Goal: Find specific page/section: Find specific page/section

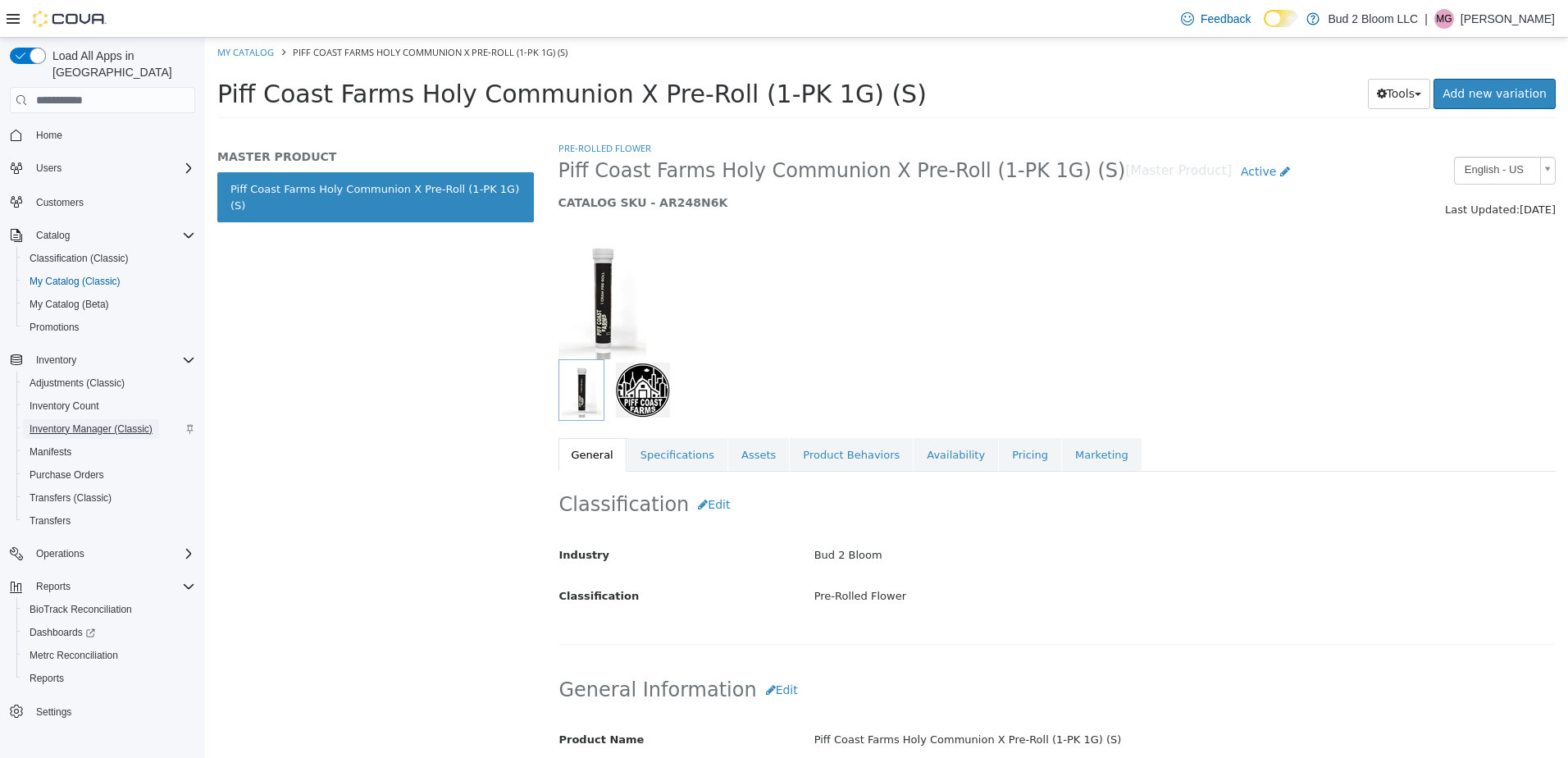
drag, startPoint x: 62, startPoint y: 413, endPoint x: 134, endPoint y: 409, distance: 72.1
click at [63, 422] on span "Inventory Manager (Classic)" at bounding box center [90, 429] width 123 height 14
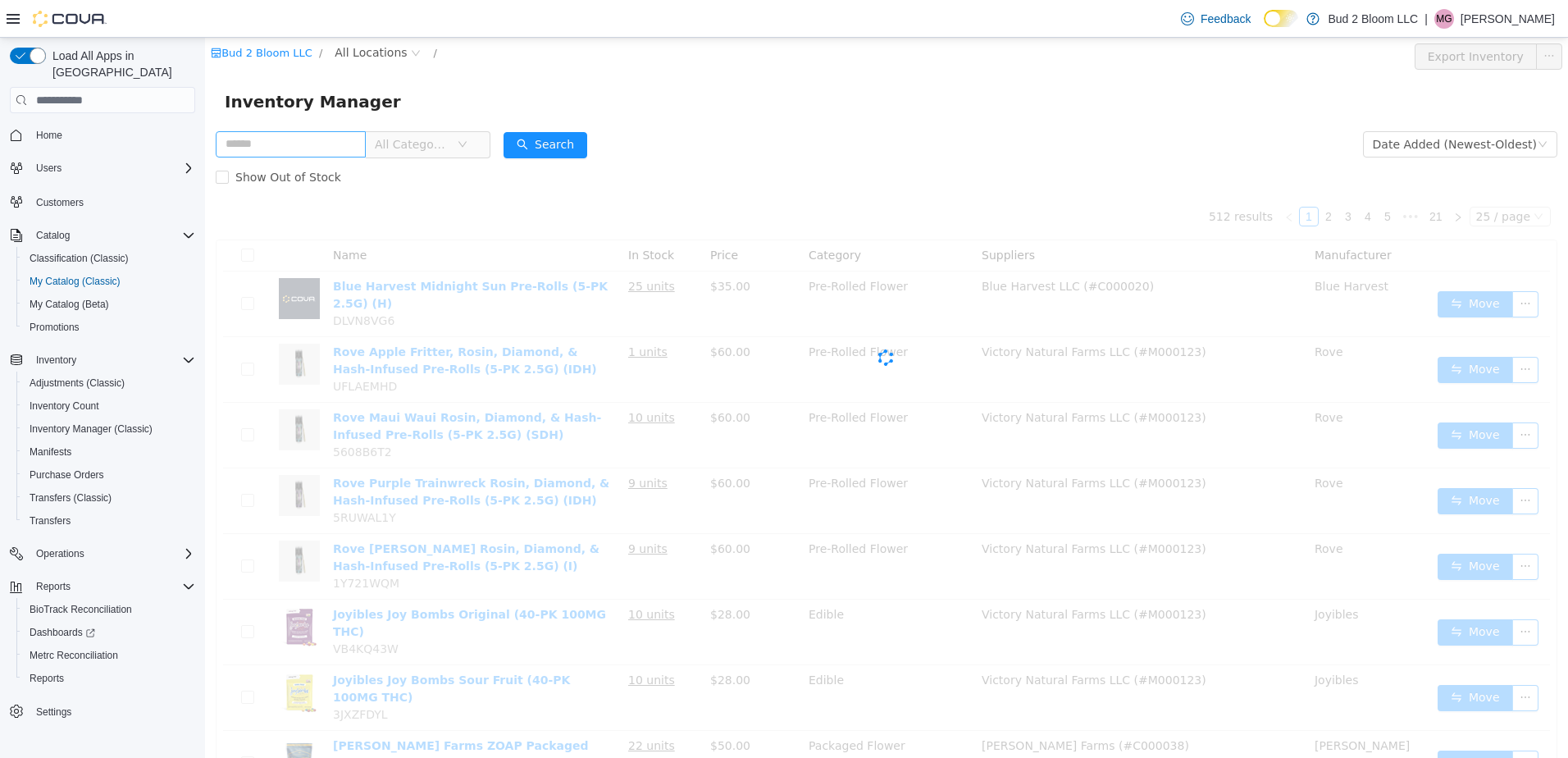
click at [324, 140] on input "text" at bounding box center [290, 144] width 150 height 26
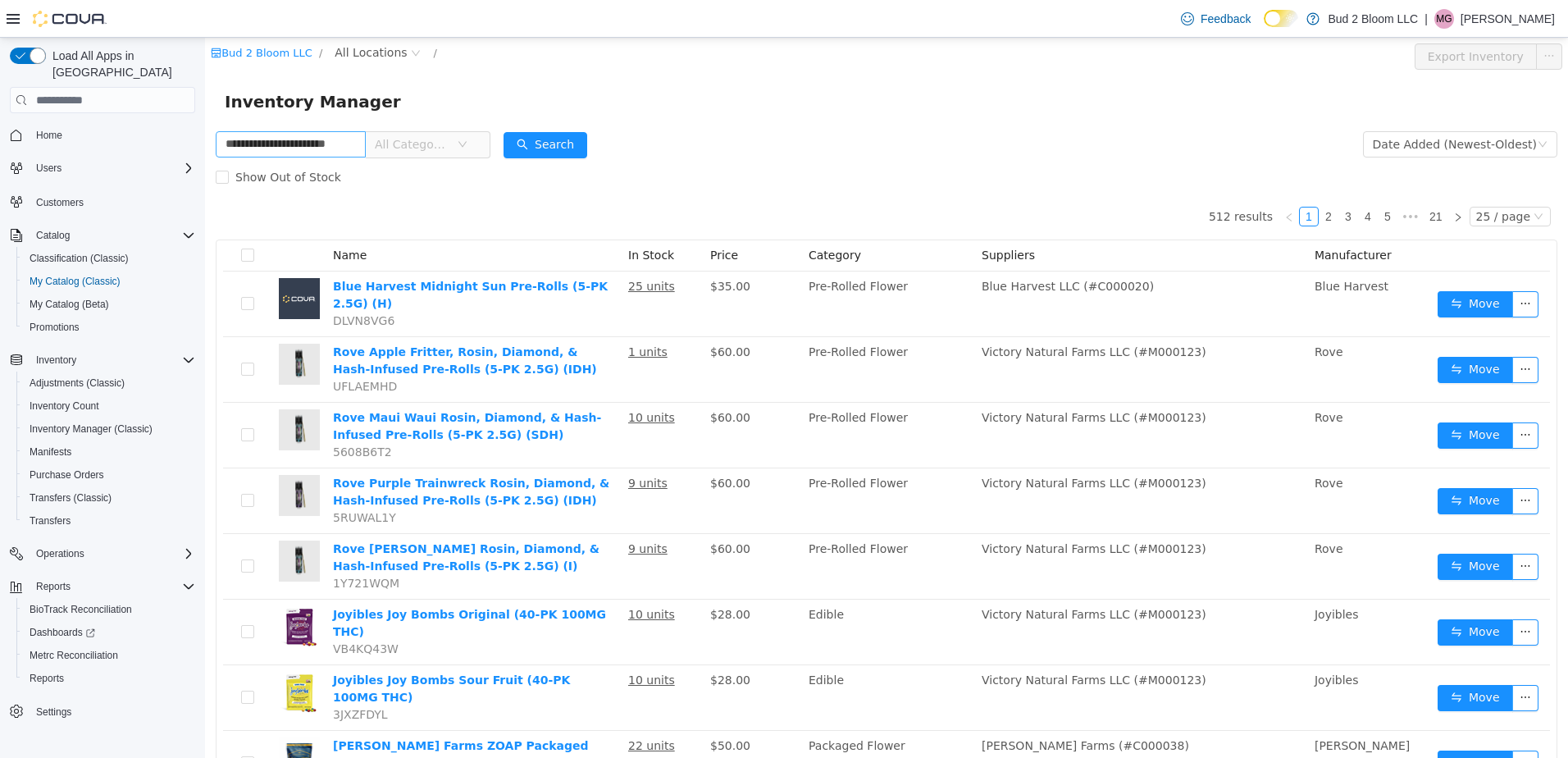
scroll to position [0, 20]
type input "**********"
click at [576, 138] on button "Search" at bounding box center [561, 145] width 84 height 26
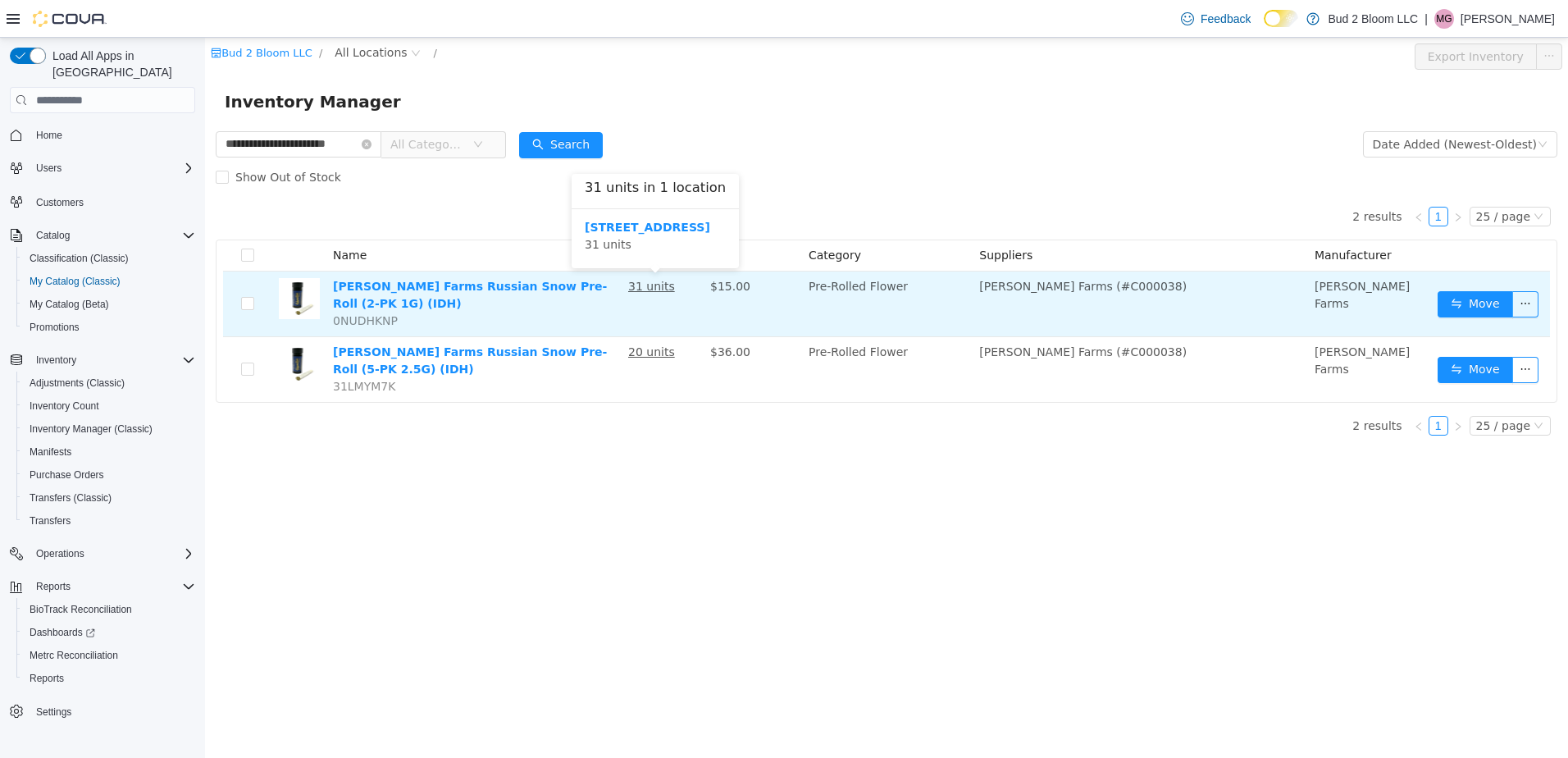
click at [654, 288] on u "31 units" at bounding box center [651, 287] width 47 height 14
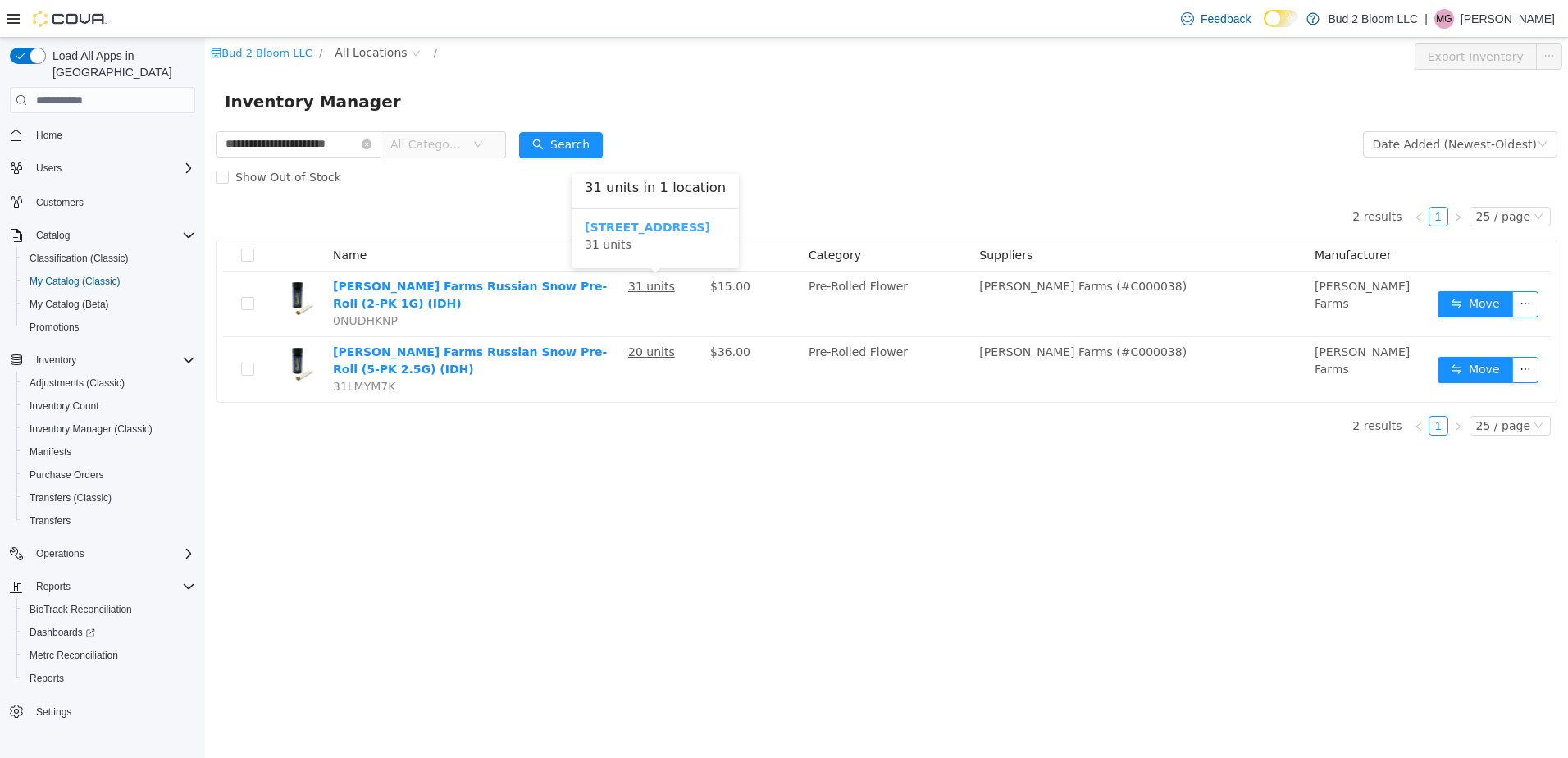
click at [660, 231] on b "[STREET_ADDRESS]" at bounding box center [648, 228] width 125 height 14
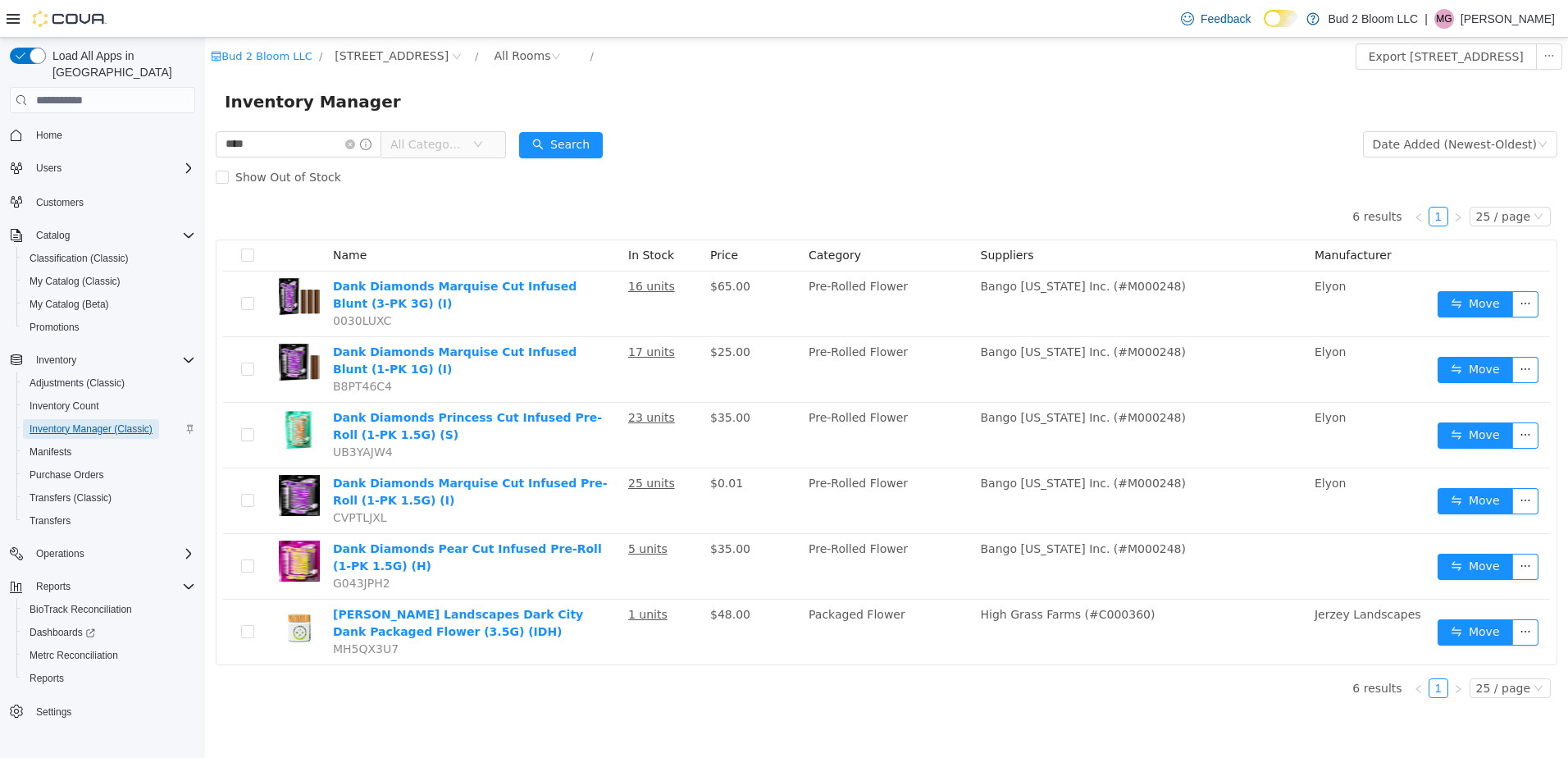
click at [80, 422] on span "Inventory Manager (Classic)" at bounding box center [90, 429] width 123 height 14
click at [355, 144] on icon "icon: close-circle" at bounding box center [350, 145] width 10 height 10
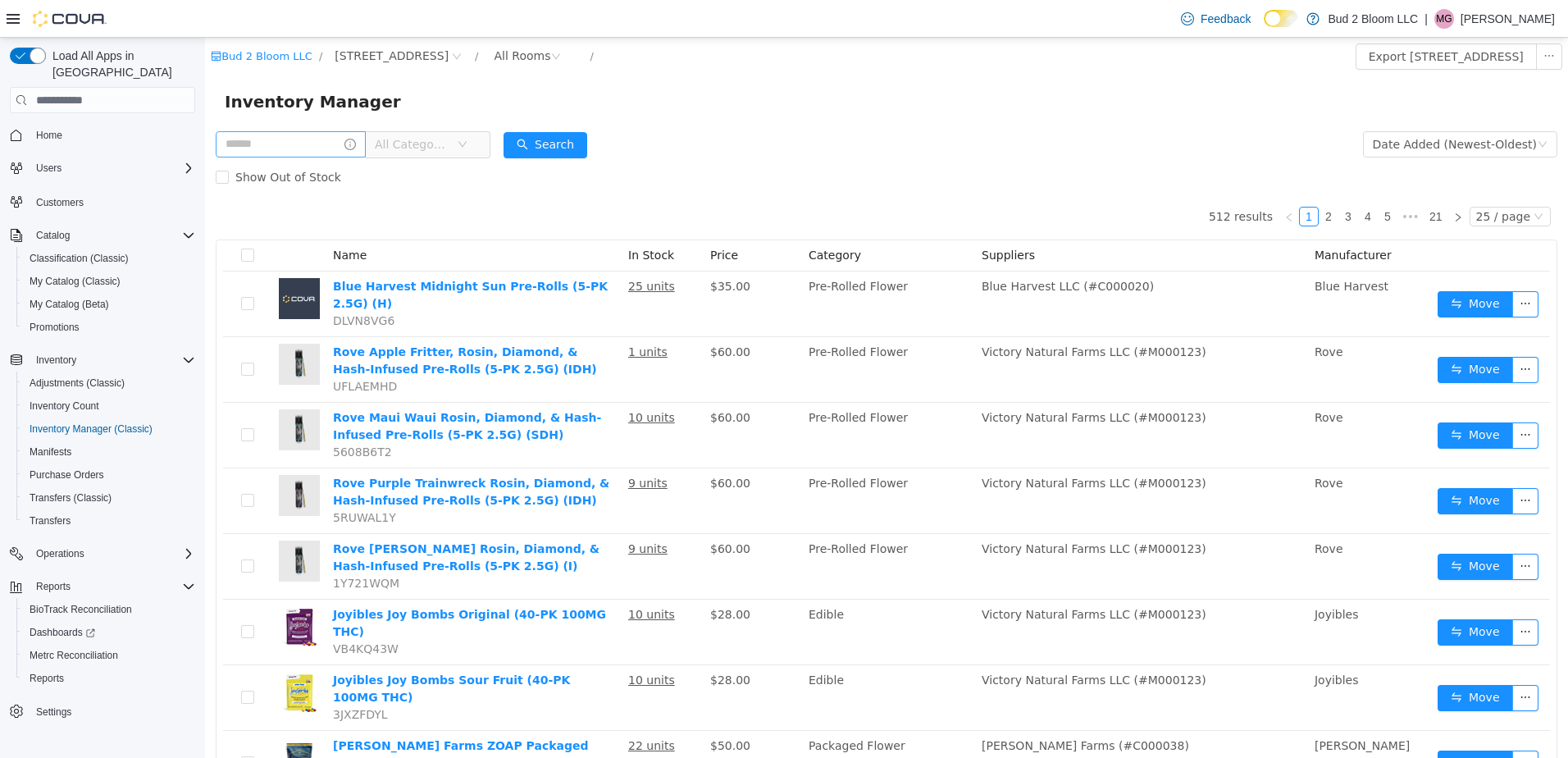
click at [947, 96] on div "Inventory Manager" at bounding box center [886, 102] width 1324 height 26
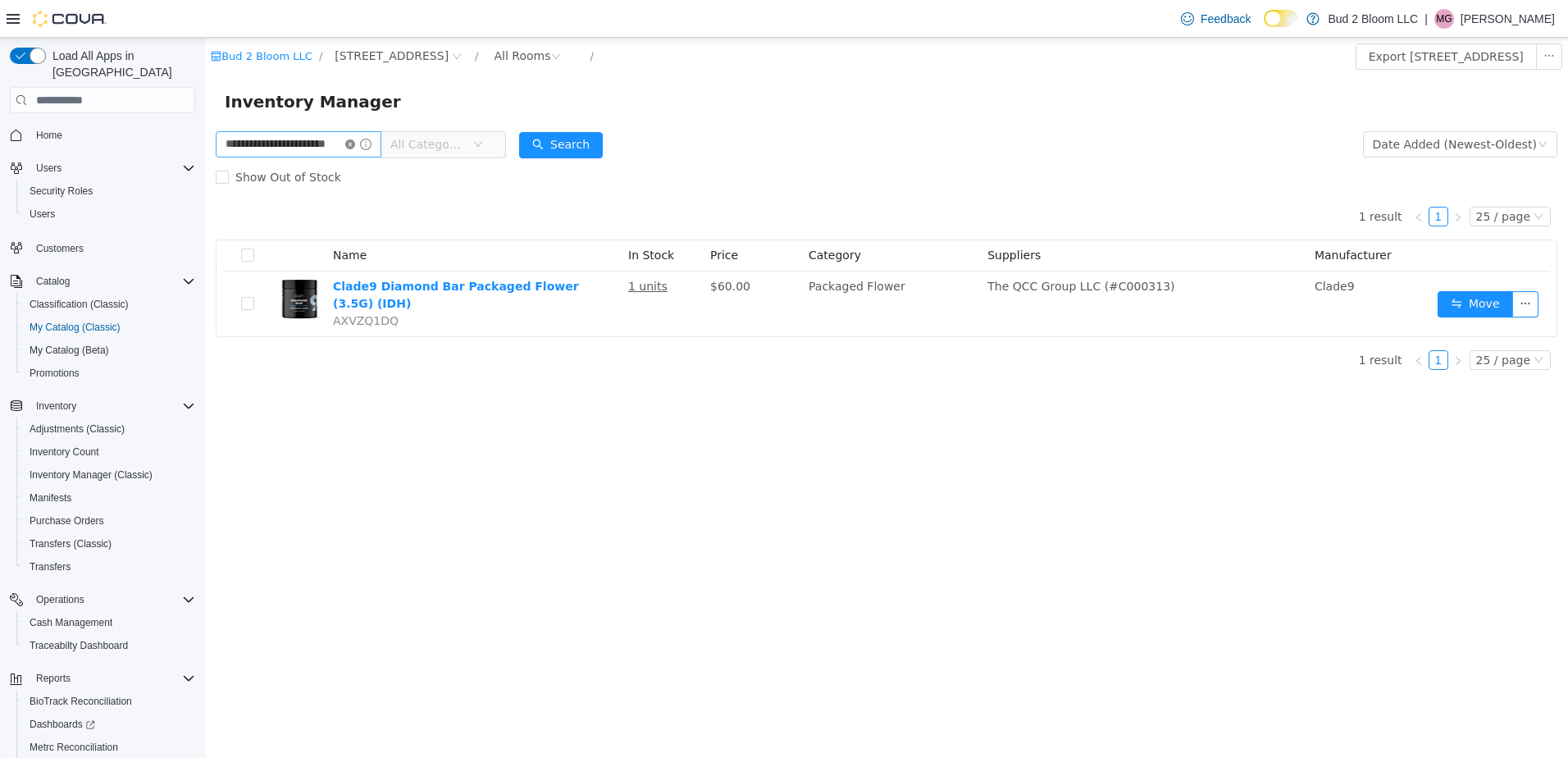
click at [355, 145] on icon "icon: close-circle" at bounding box center [350, 145] width 10 height 10
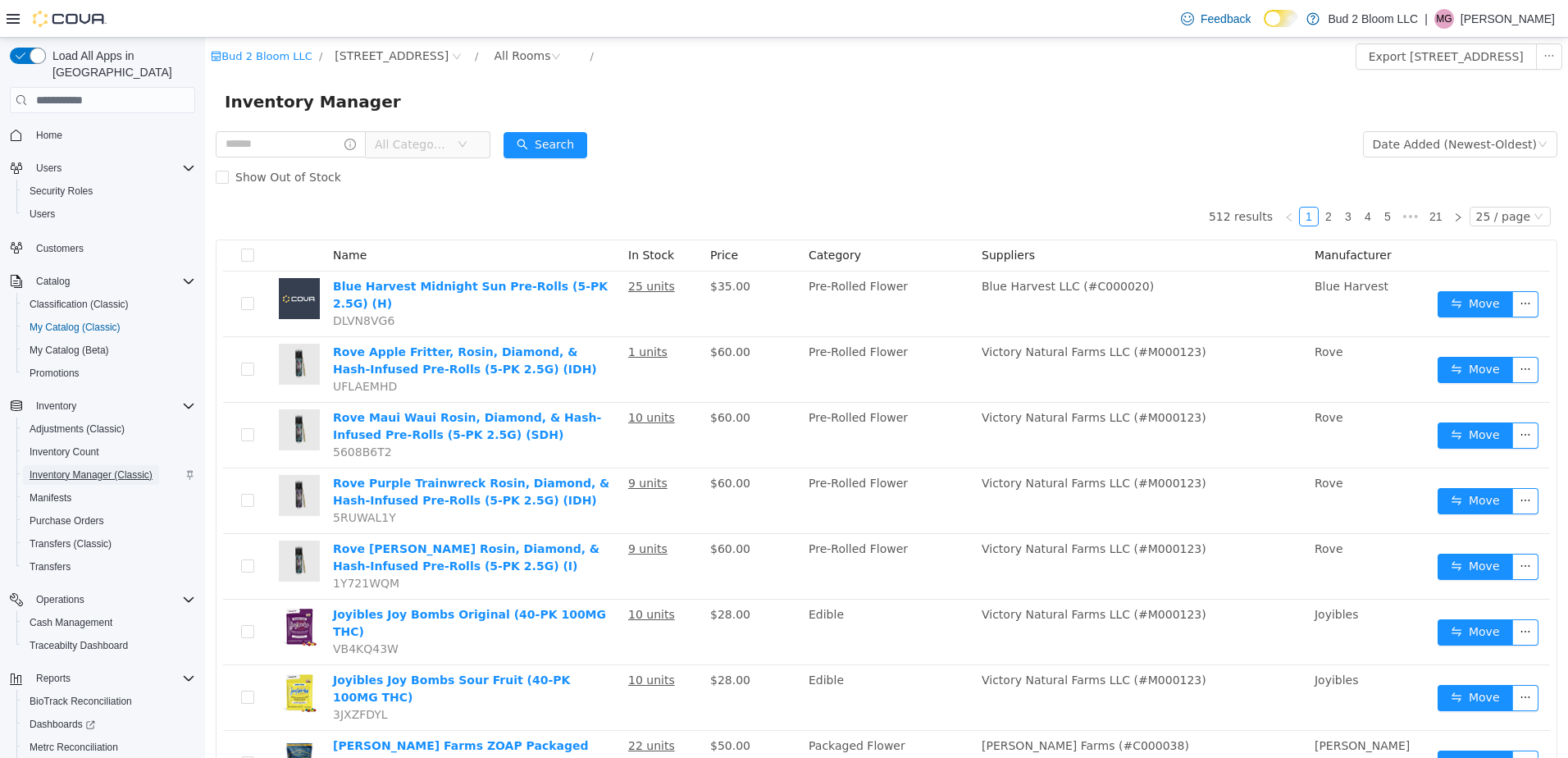
click at [82, 469] on span "Inventory Manager (Classic)" at bounding box center [90, 475] width 123 height 14
click at [304, 142] on input "text" at bounding box center [290, 144] width 150 height 26
type input "**********"
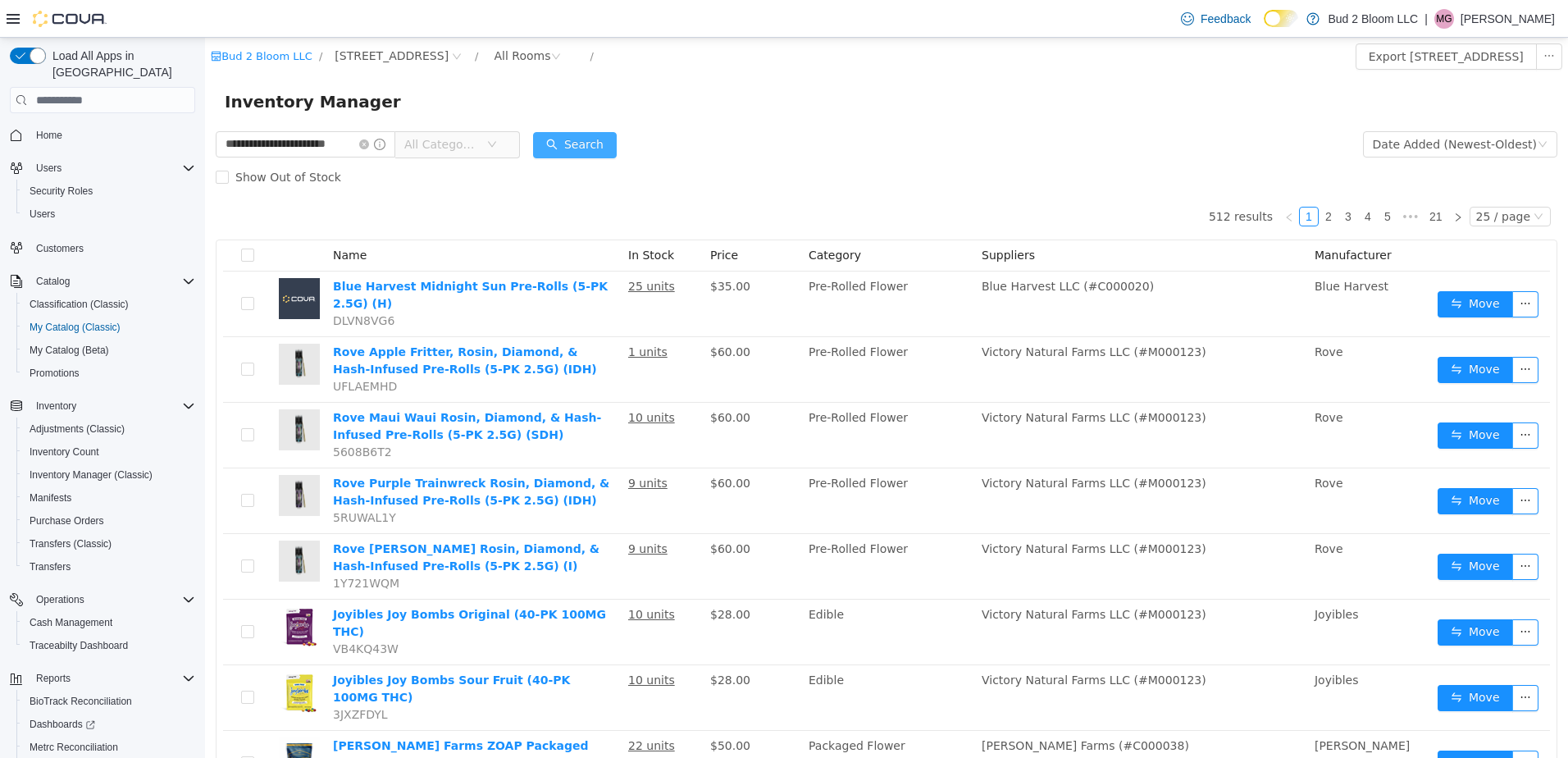
click at [582, 145] on button "Search" at bounding box center [574, 145] width 84 height 26
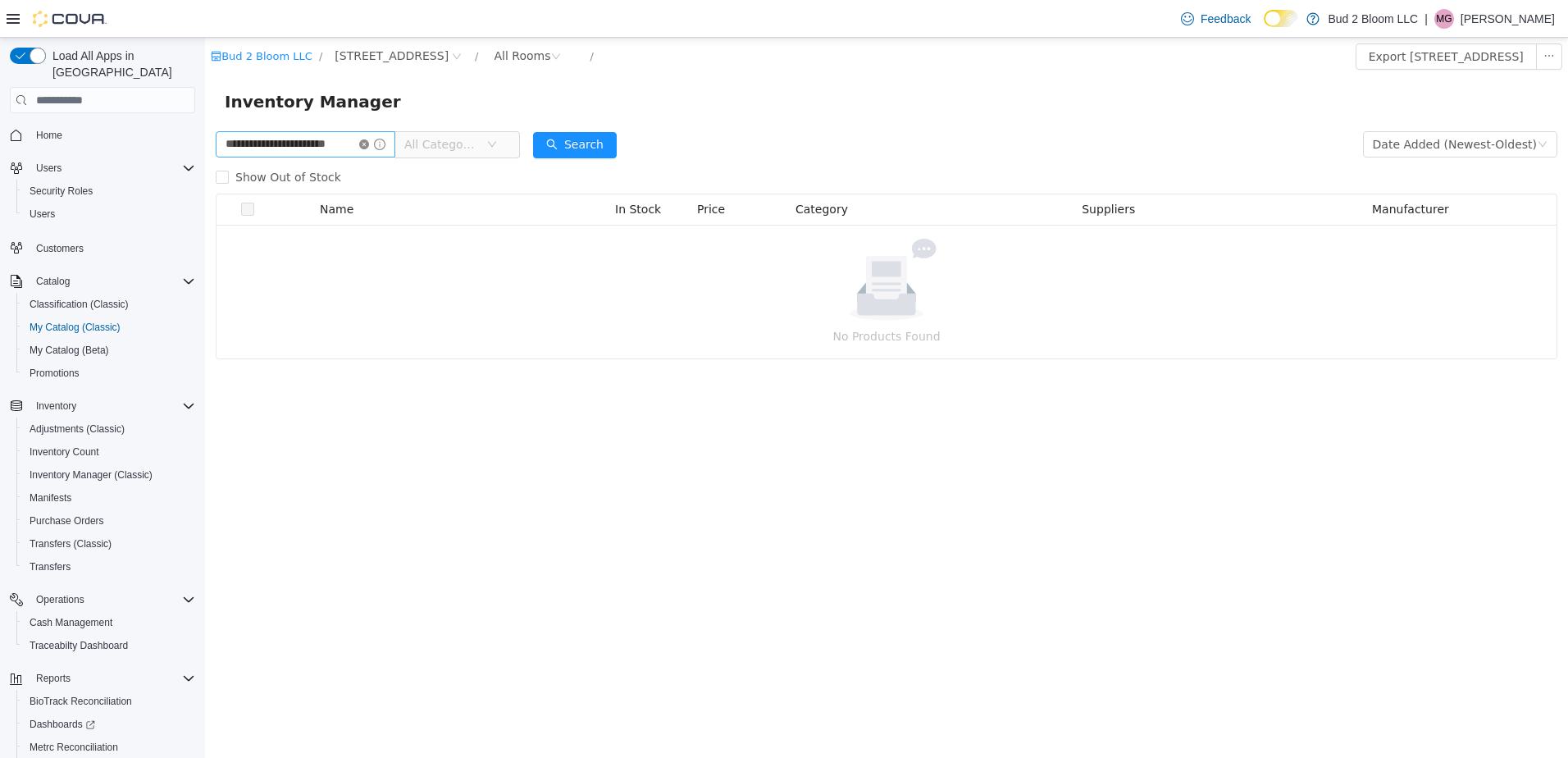
click at [365, 140] on icon "icon: close-circle" at bounding box center [365, 145] width 10 height 10
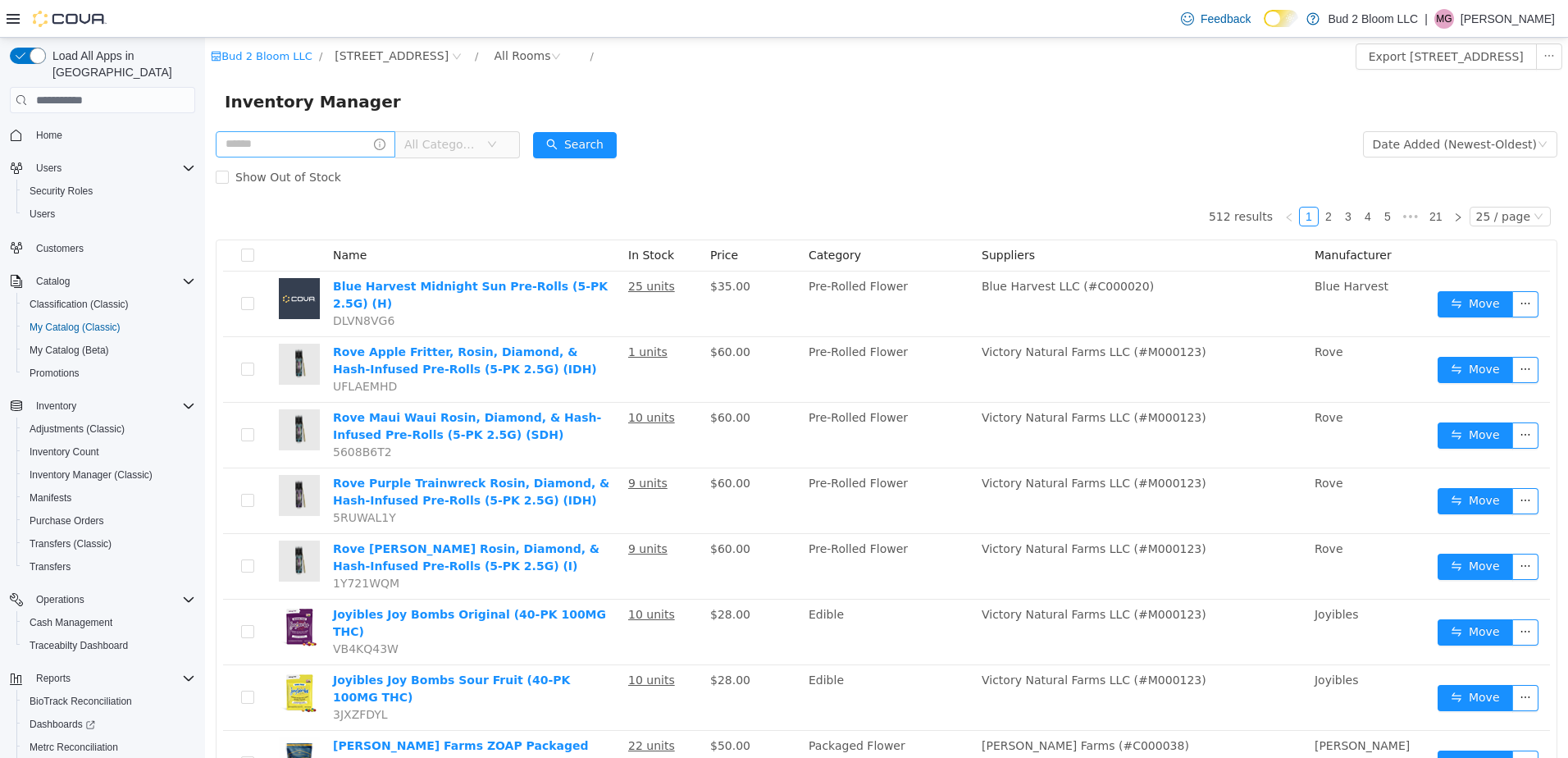
click at [666, 117] on div "Inventory Manager" at bounding box center [886, 102] width 1363 height 52
